Goal: Navigation & Orientation: Find specific page/section

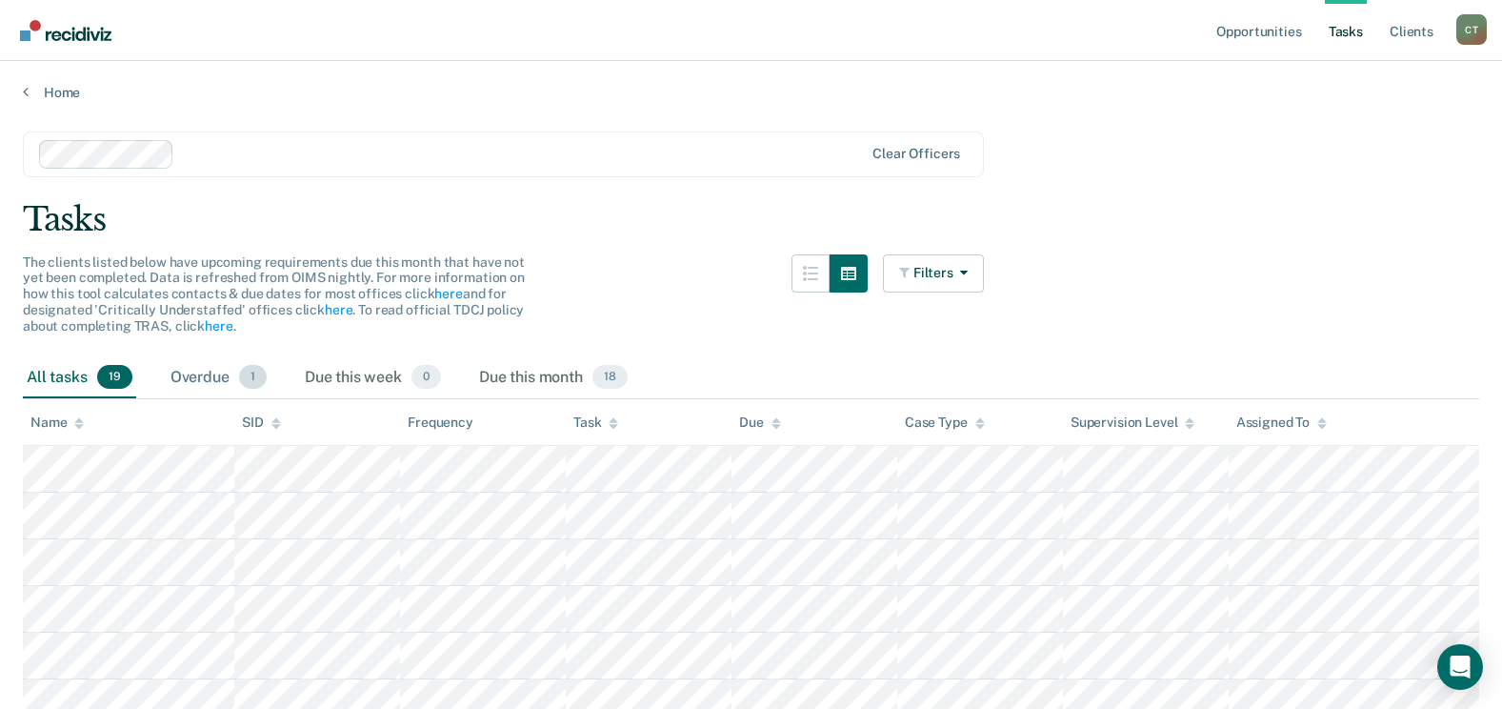
click at [223, 376] on div "Overdue 1" at bounding box center [219, 378] width 104 height 42
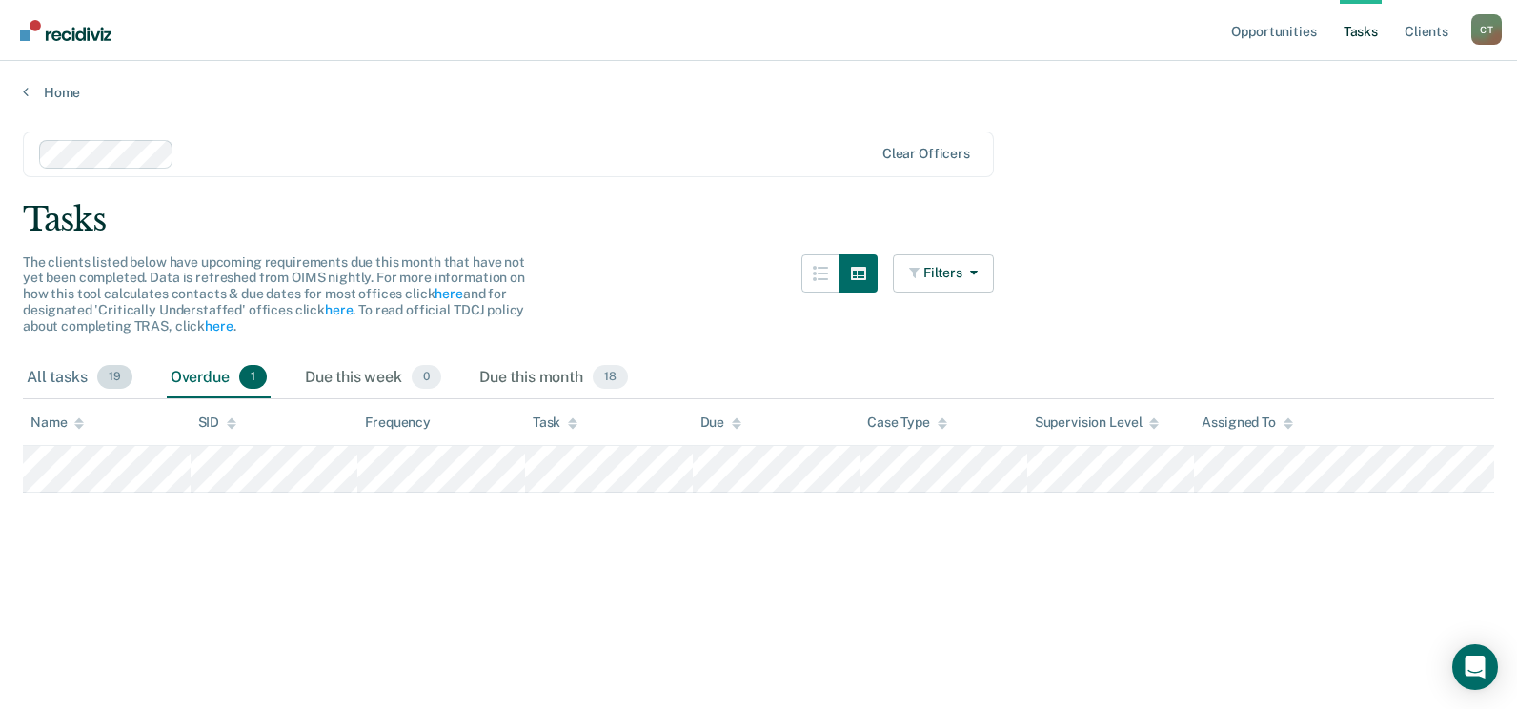
click at [60, 374] on div "All tasks 19" at bounding box center [79, 378] width 113 height 42
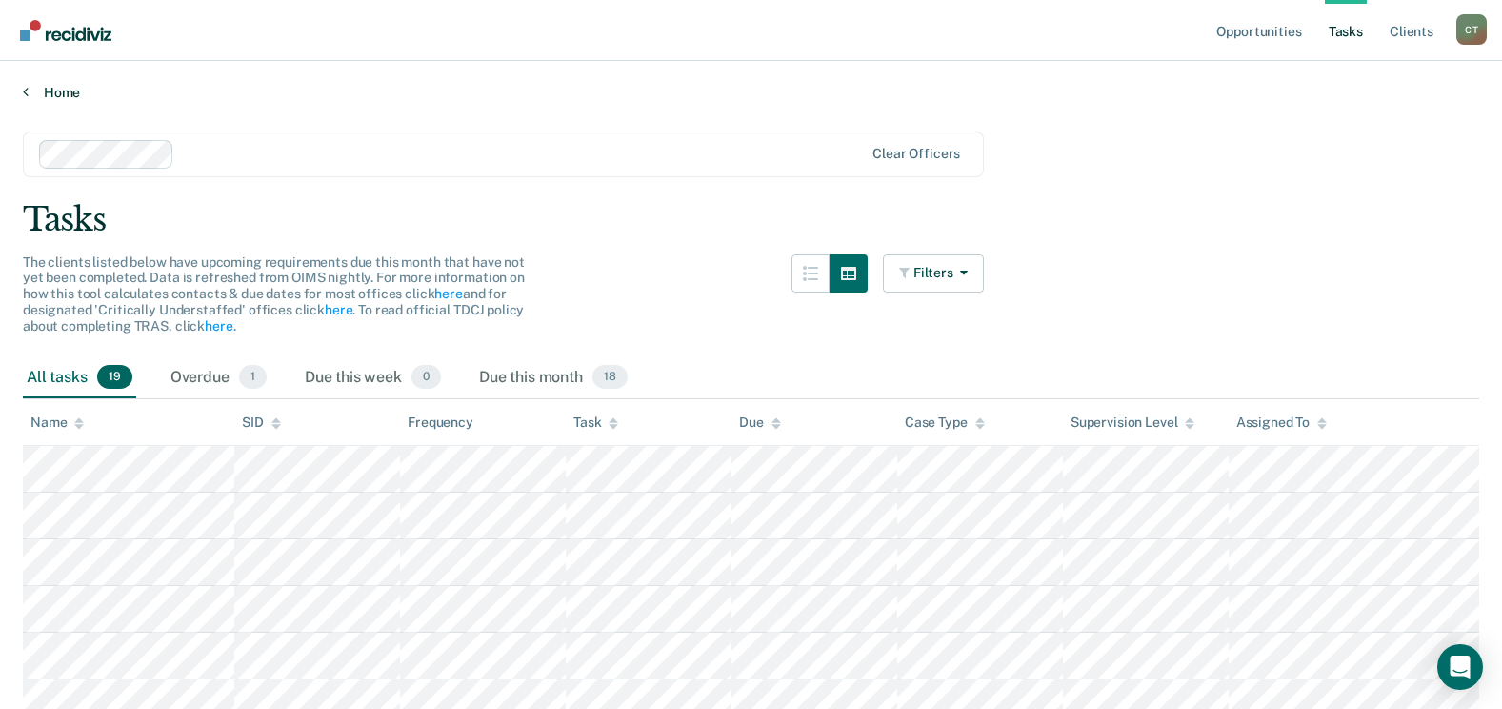
click at [52, 85] on link "Home" at bounding box center [751, 92] width 1457 height 17
